Goal: Task Accomplishment & Management: Use online tool/utility

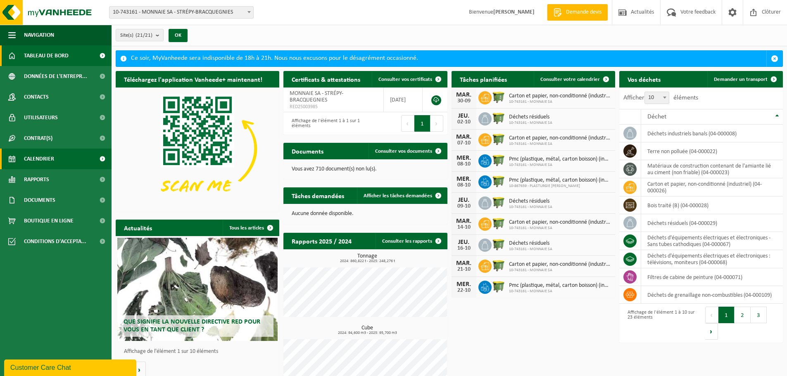
click at [41, 161] on span "Calendrier" at bounding box center [39, 159] width 30 height 21
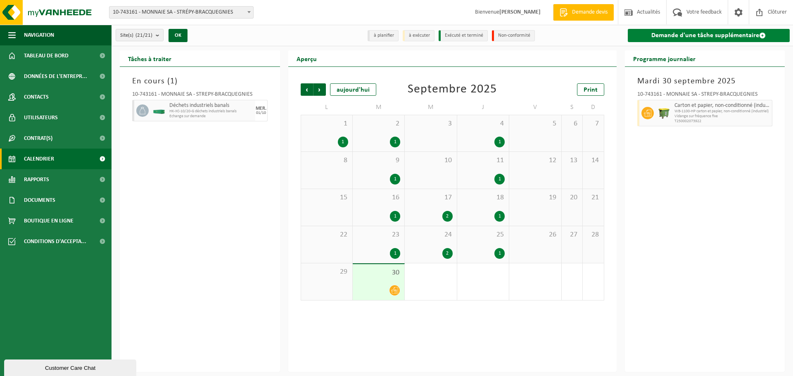
click at [690, 36] on link "Demande d'une tâche supplémentaire" at bounding box center [709, 35] width 162 height 13
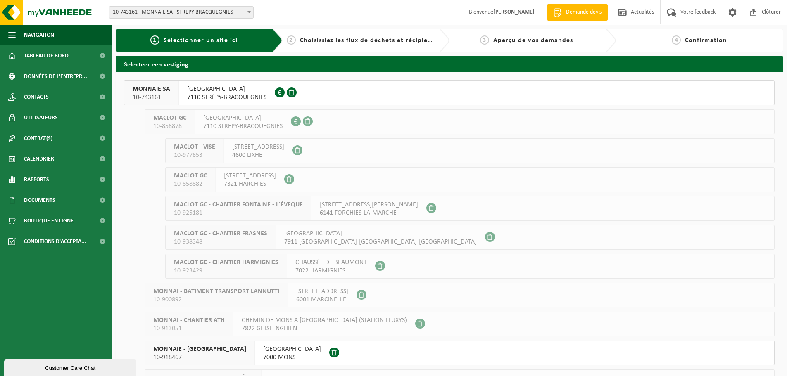
click at [213, 94] on span "7110 STRÉPY-BRACQUEGNIES" at bounding box center [226, 97] width 79 height 8
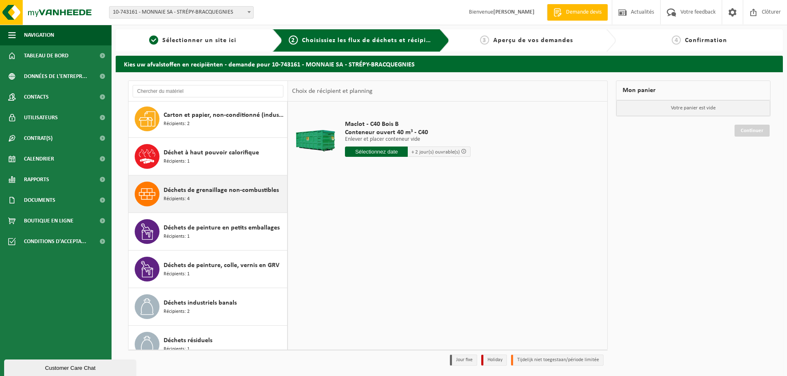
scroll to position [55, 0]
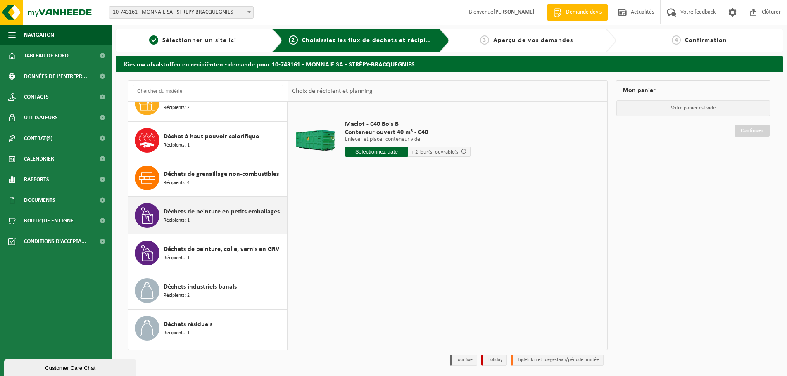
click at [210, 212] on span "Déchets de peinture en petits emballages" at bounding box center [222, 212] width 116 height 10
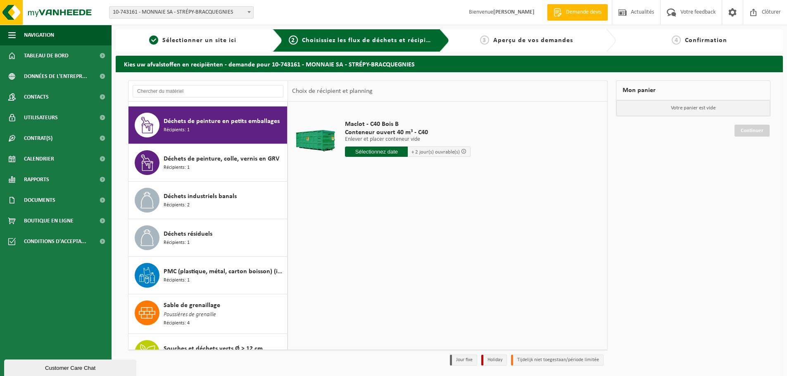
scroll to position [150, 0]
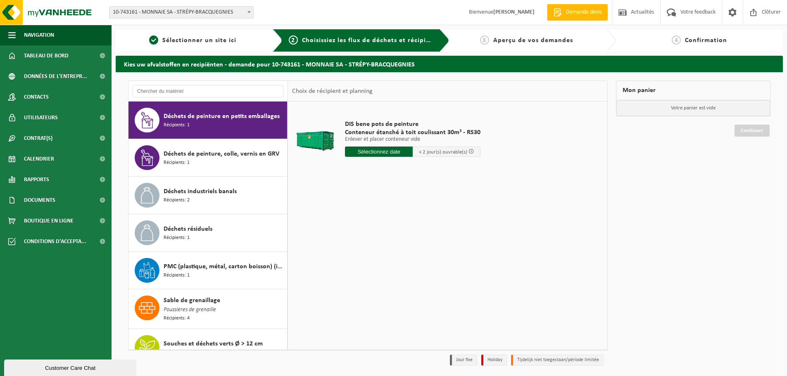
click at [389, 152] on input "text" at bounding box center [379, 152] width 68 height 10
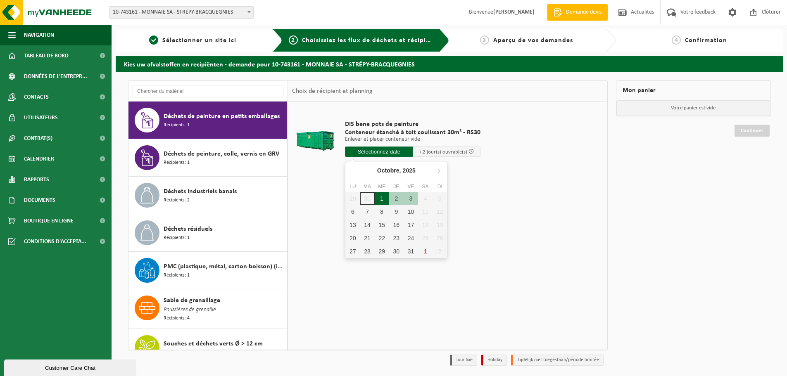
click at [383, 198] on div "1" at bounding box center [382, 198] width 14 height 13
type input "à partir de 2025-10-01"
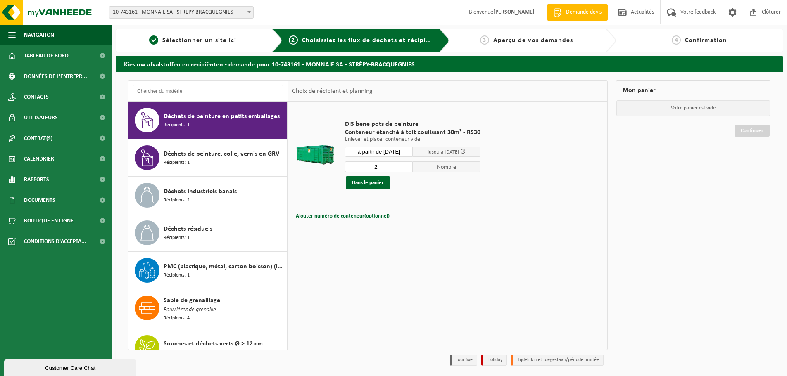
type input "2"
click at [405, 165] on input "2" at bounding box center [379, 166] width 68 height 11
click at [409, 183] on div "Dans le panier" at bounding box center [412, 182] width 135 height 13
click at [371, 182] on button "Dans le panier" at bounding box center [368, 182] width 44 height 13
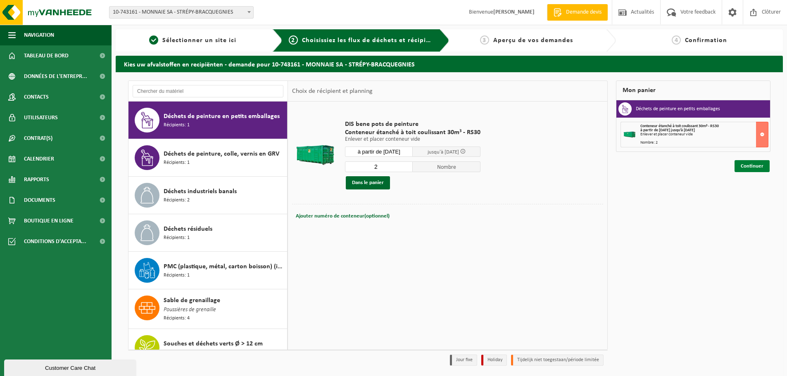
click at [747, 165] on link "Continuer" at bounding box center [751, 166] width 35 height 12
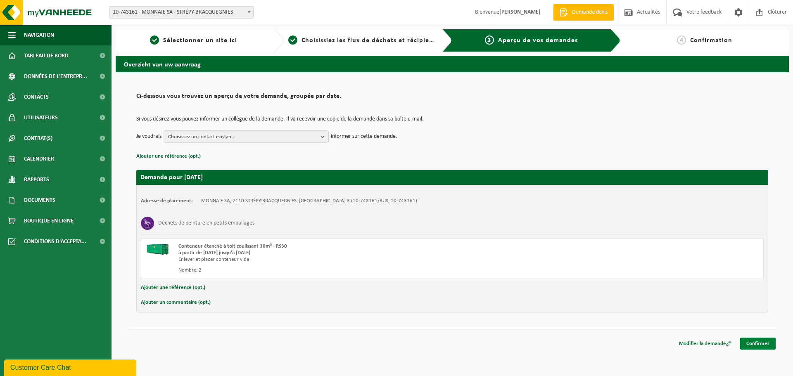
click at [757, 343] on link "Confirmer" at bounding box center [758, 344] width 36 height 12
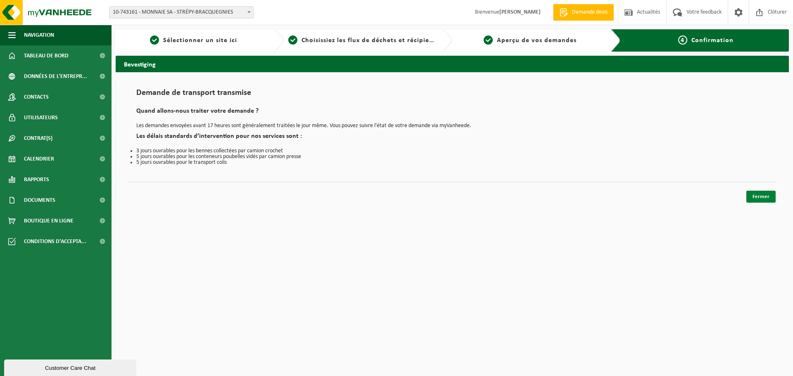
click at [765, 197] on link "Fermer" at bounding box center [760, 197] width 29 height 12
